Goal: Task Accomplishment & Management: Manage account settings

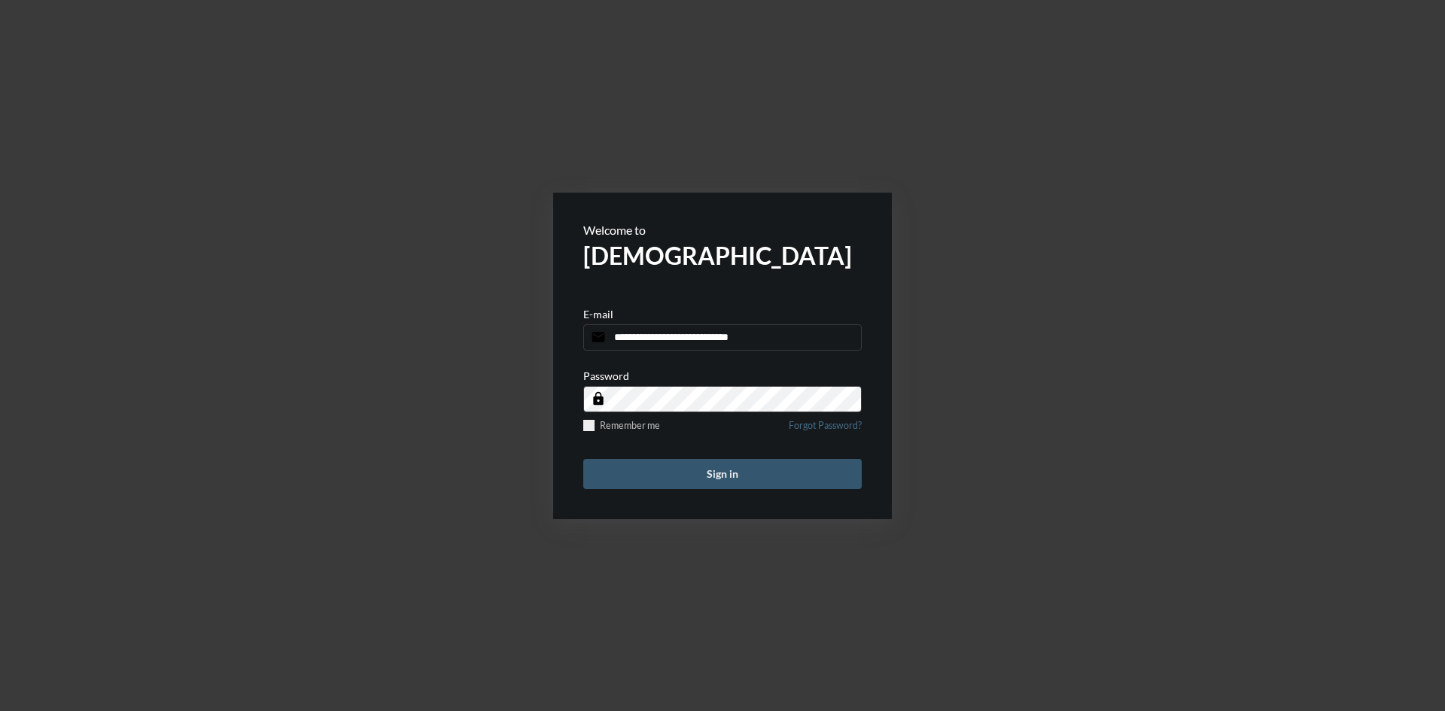
click at [693, 476] on button "Sign in" at bounding box center [722, 474] width 278 height 30
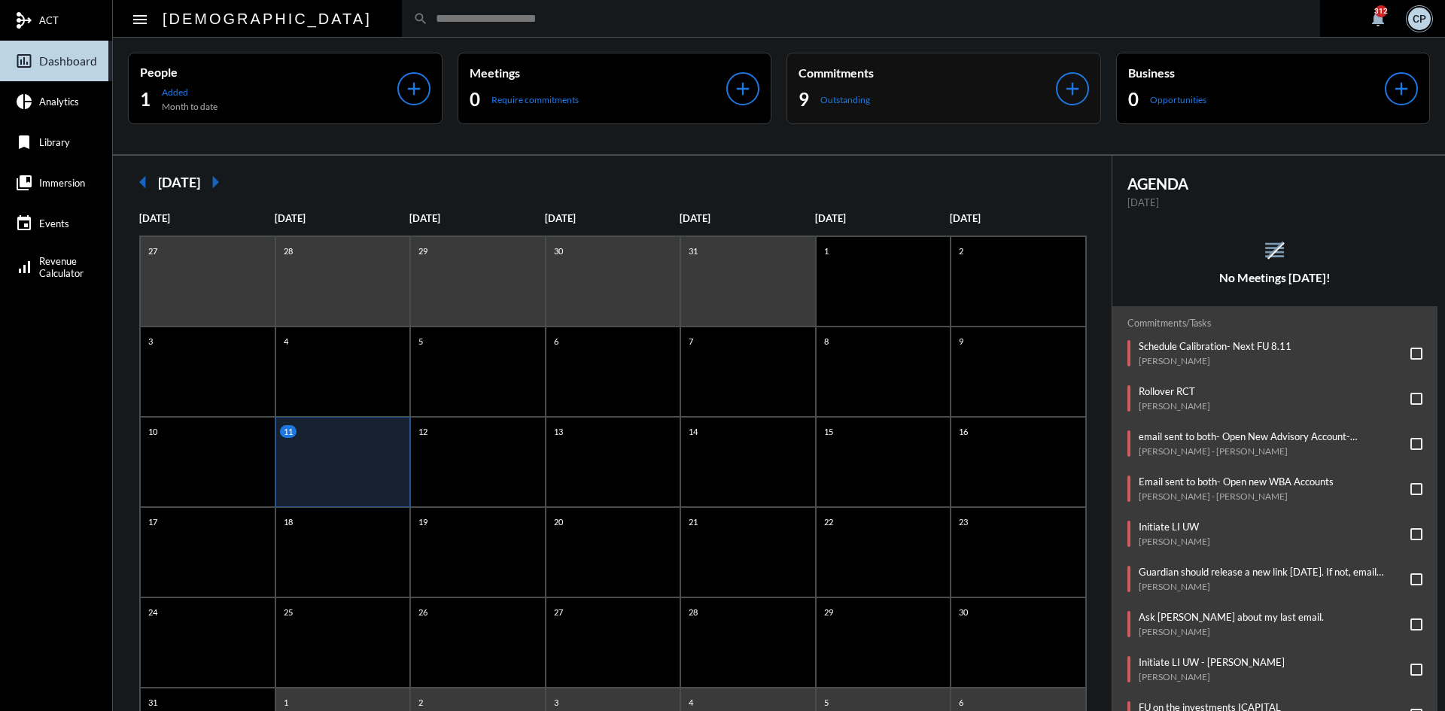
click at [899, 102] on div "9 Outstanding" at bounding box center [926, 99] width 257 height 24
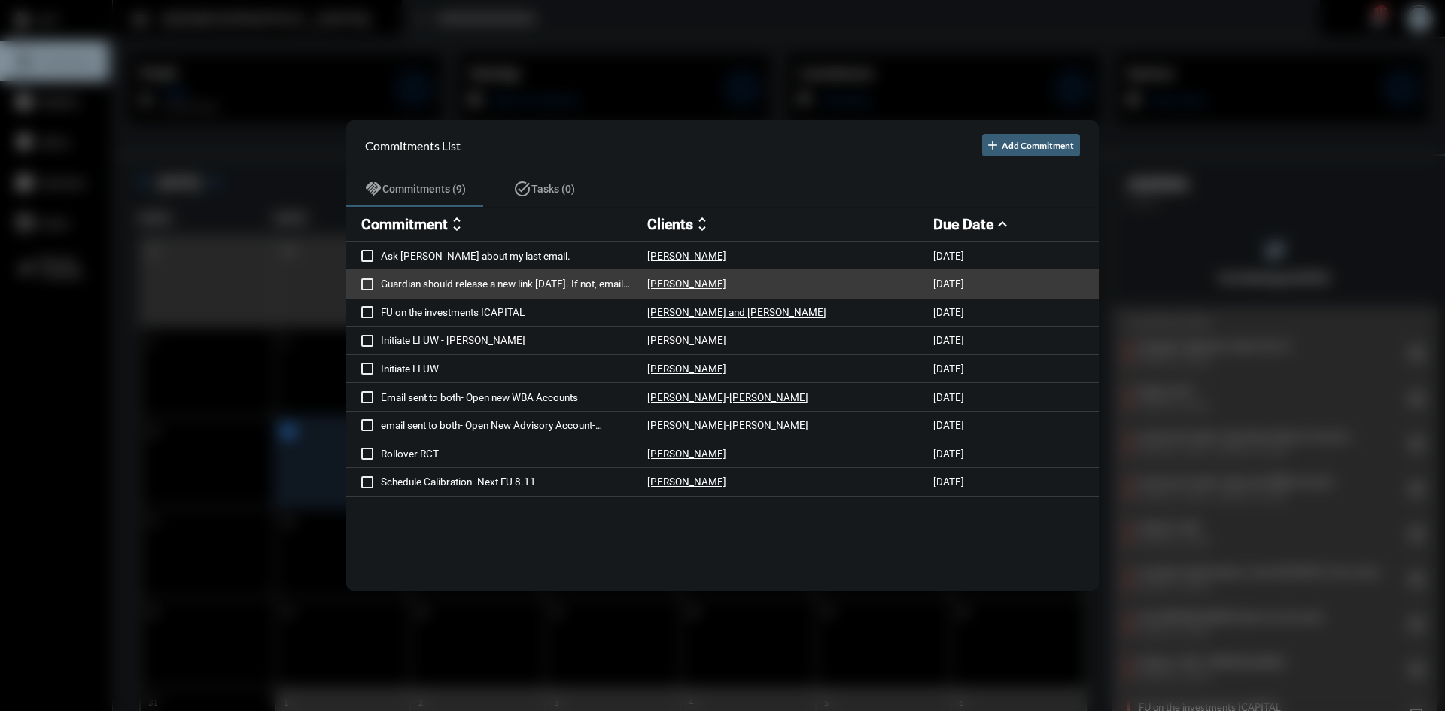
click at [600, 284] on p "Guardian should release a new link today. If not, email Mary Anne" at bounding box center [514, 284] width 266 height 12
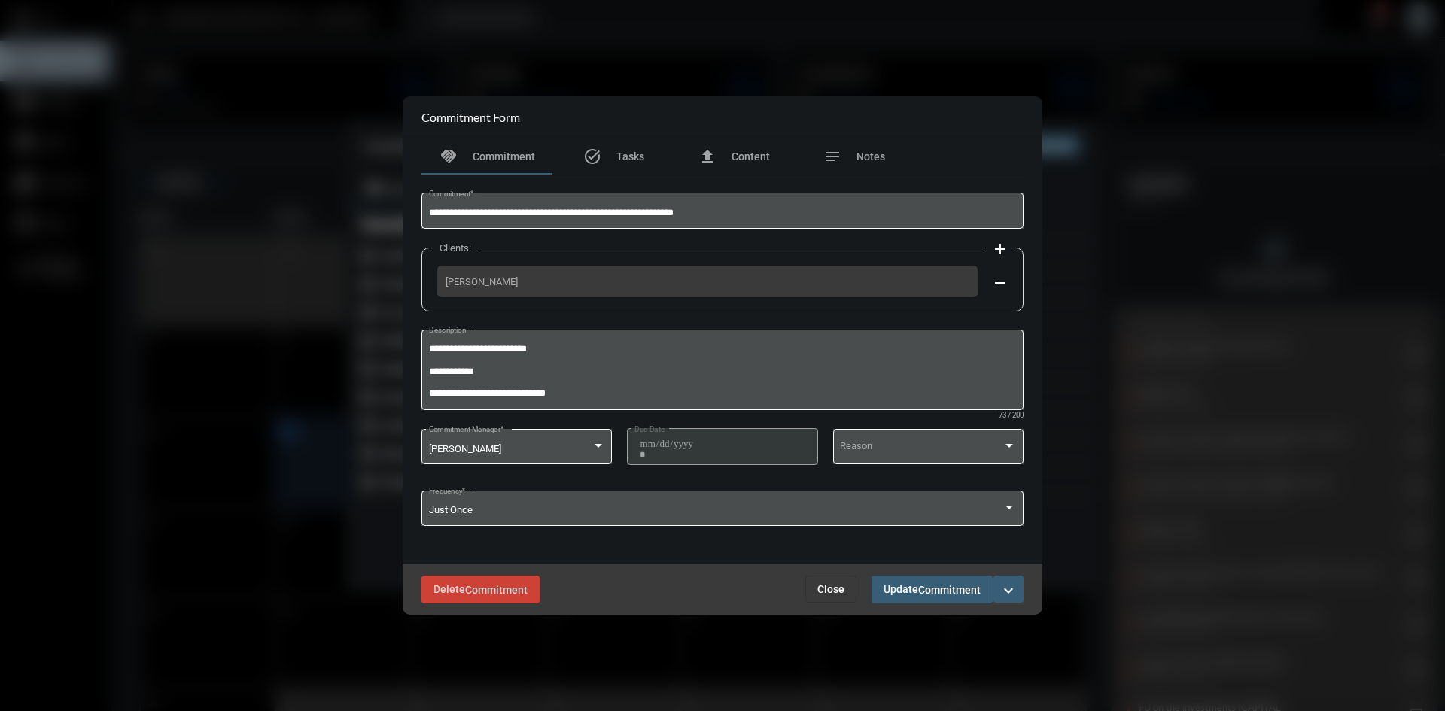
click at [830, 594] on span "Close" at bounding box center [830, 589] width 27 height 12
